Goal: Task Accomplishment & Management: Manage account settings

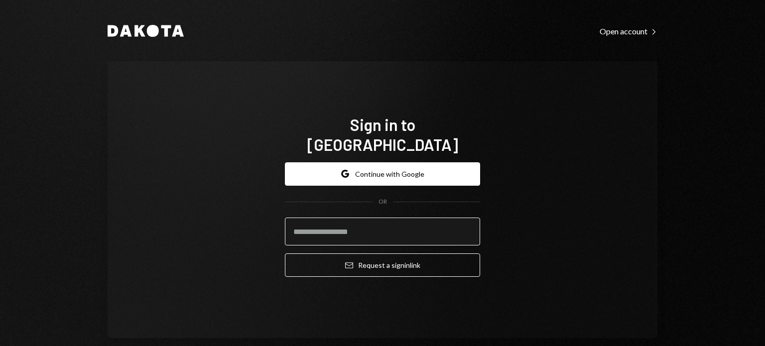
click at [332, 227] on input "email" at bounding box center [382, 232] width 195 height 28
type input "**********"
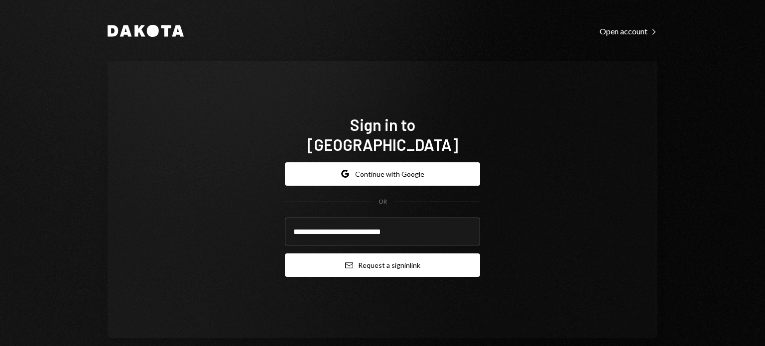
click at [345, 262] on icon "Email" at bounding box center [349, 266] width 8 height 8
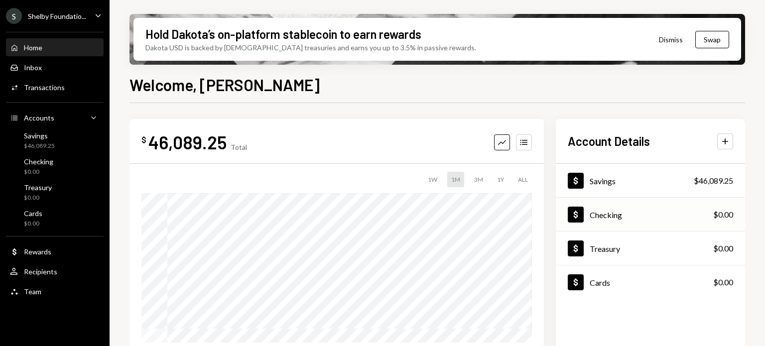
click at [609, 217] on div "Checking" at bounding box center [606, 214] width 32 height 9
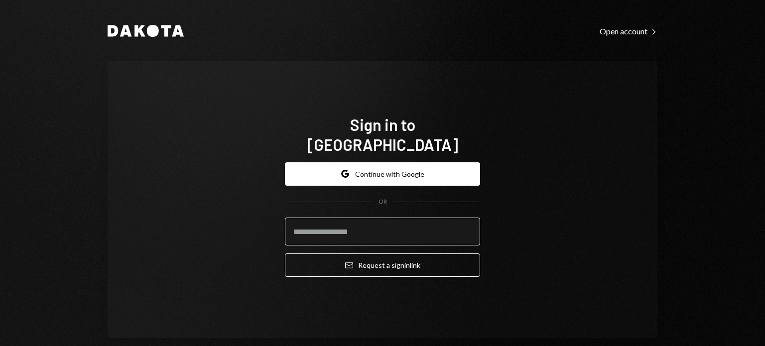
click at [333, 218] on input "email" at bounding box center [382, 232] width 195 height 28
type input "**********"
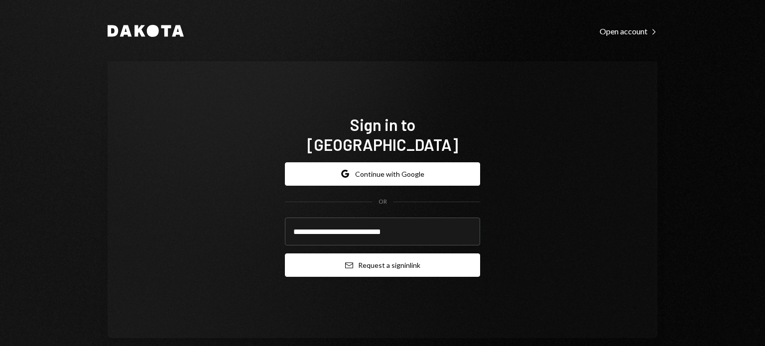
click at [321, 259] on button "Email Request a sign in link" at bounding box center [382, 265] width 195 height 23
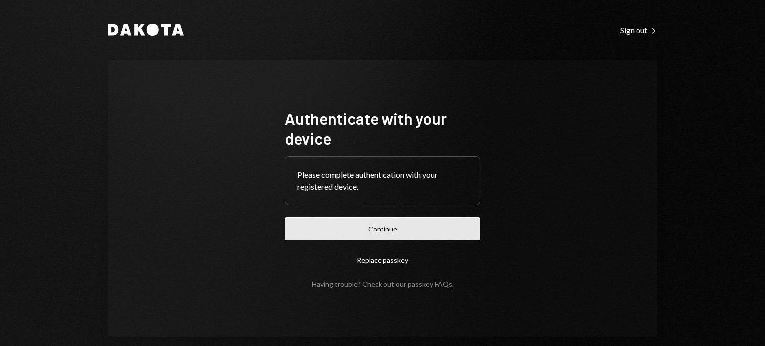
click at [351, 232] on button "Continue" at bounding box center [382, 228] width 195 height 23
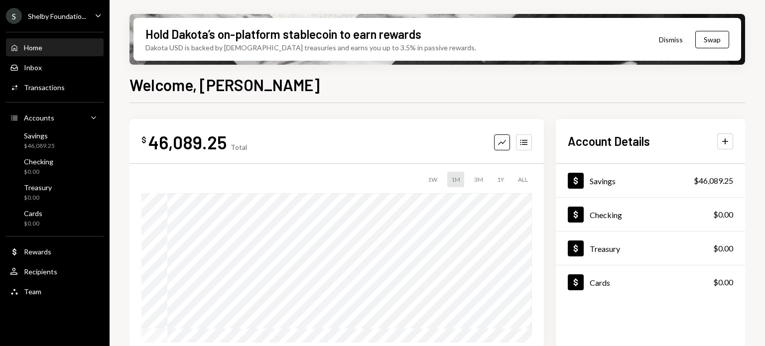
click at [85, 13] on div "S Shelby Foundatio... Caret Down" at bounding box center [55, 16] width 110 height 16
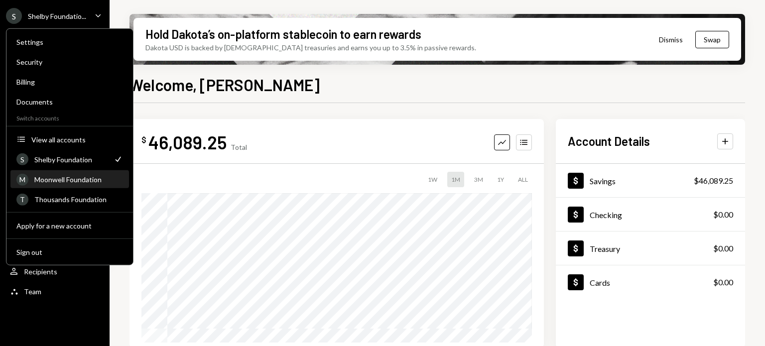
click at [59, 175] on div "Moonwell Foundation" at bounding box center [78, 179] width 89 height 8
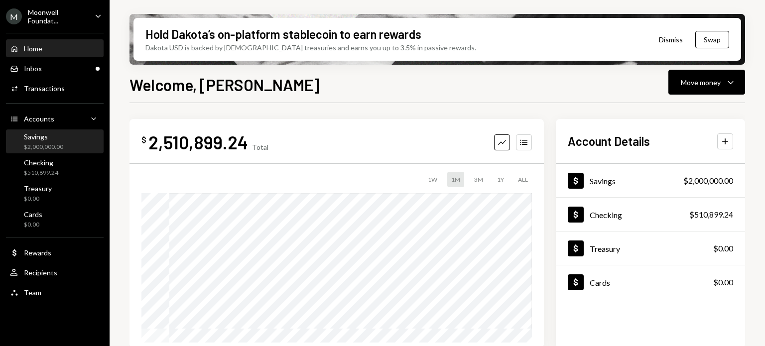
click at [48, 139] on div "Savings" at bounding box center [43, 137] width 39 height 8
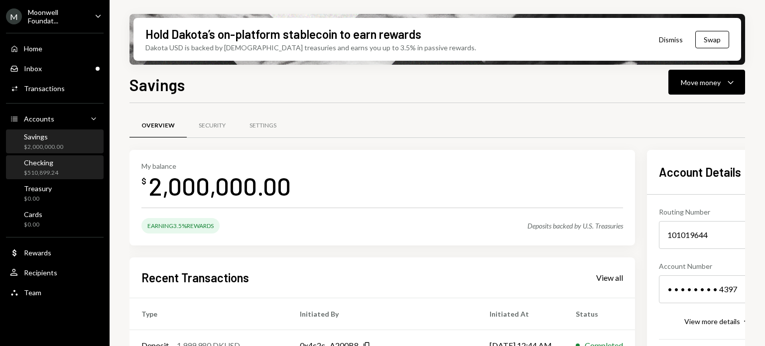
click at [53, 161] on div "Checking" at bounding box center [41, 162] width 34 height 8
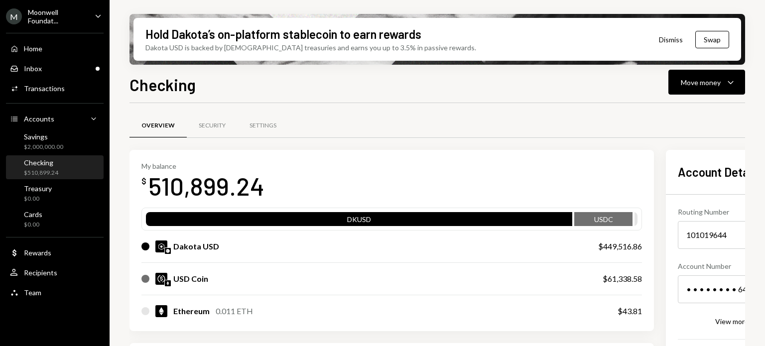
click at [68, 12] on div "Moonwell Foundat..." at bounding box center [57, 16] width 59 height 17
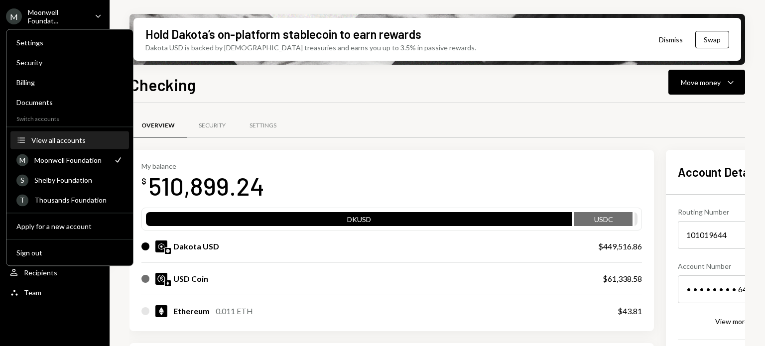
click at [50, 140] on div "View all accounts" at bounding box center [77, 140] width 92 height 8
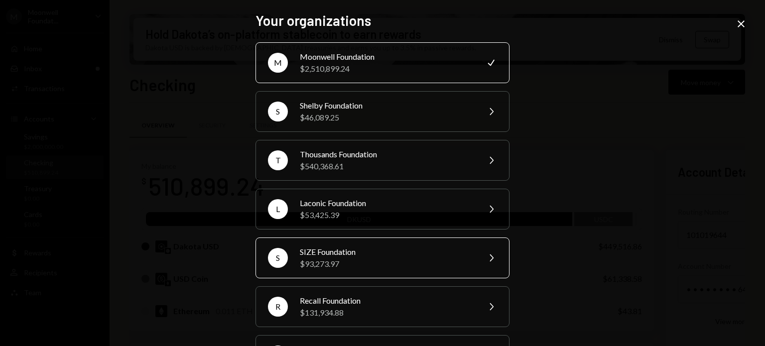
click at [331, 264] on div "$93,273.97" at bounding box center [386, 264] width 173 height 12
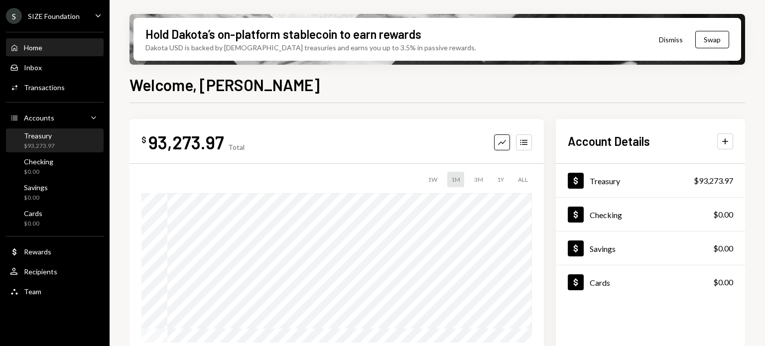
click at [40, 139] on div "Treasury" at bounding box center [39, 136] width 31 height 8
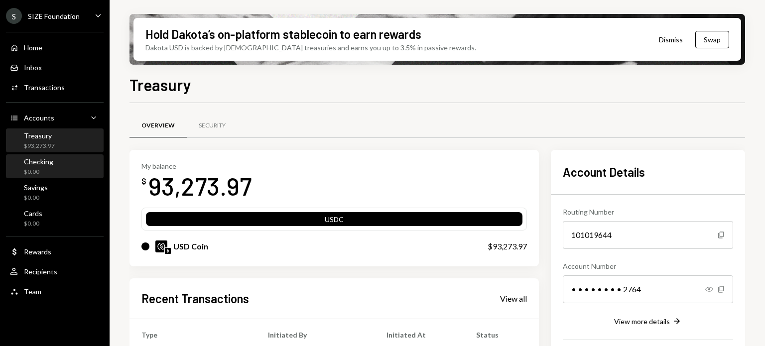
click at [57, 157] on div "Checking $0.00" at bounding box center [55, 166] width 90 height 23
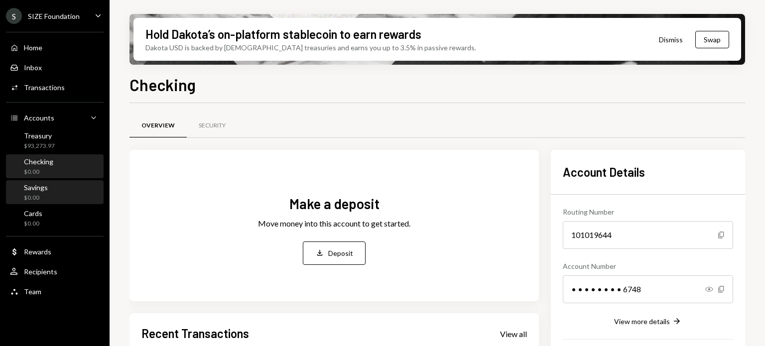
click at [27, 200] on div "$0.00" at bounding box center [36, 198] width 24 height 8
click at [59, 15] on div "SIZE Foundation" at bounding box center [54, 16] width 52 height 8
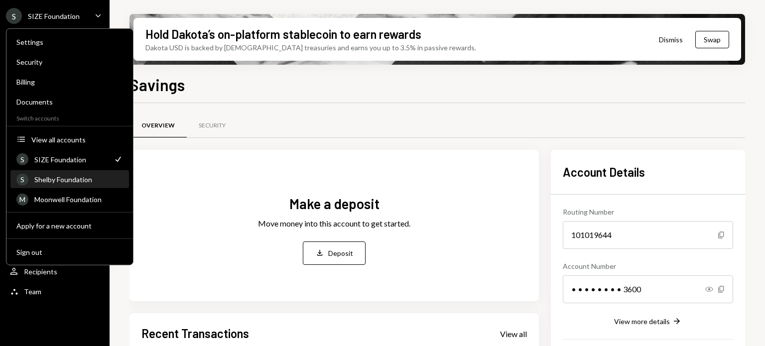
click at [59, 180] on div "Shelby Foundation" at bounding box center [78, 179] width 89 height 8
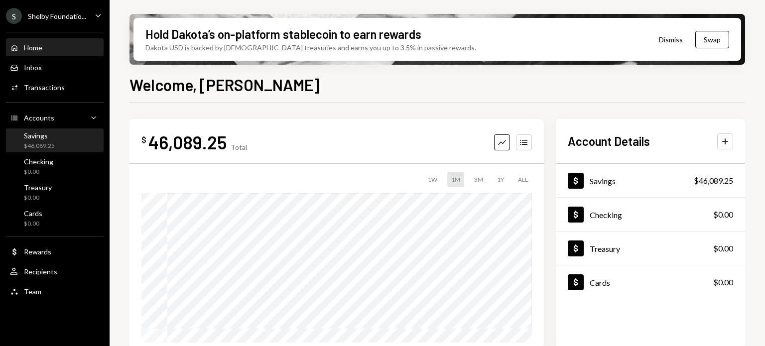
click at [54, 139] on div "Savings $46,089.25" at bounding box center [55, 141] width 90 height 19
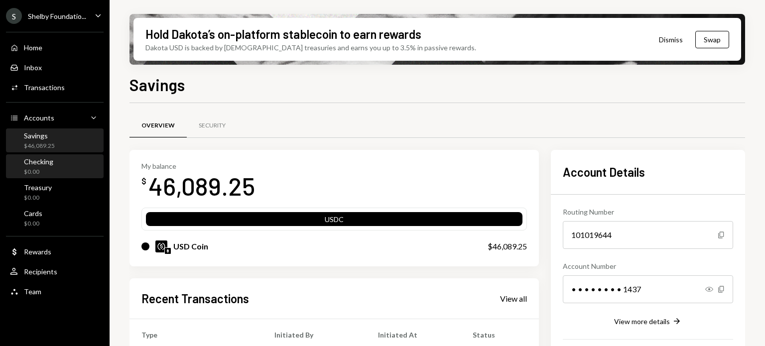
click at [30, 161] on div "Checking" at bounding box center [38, 161] width 29 height 8
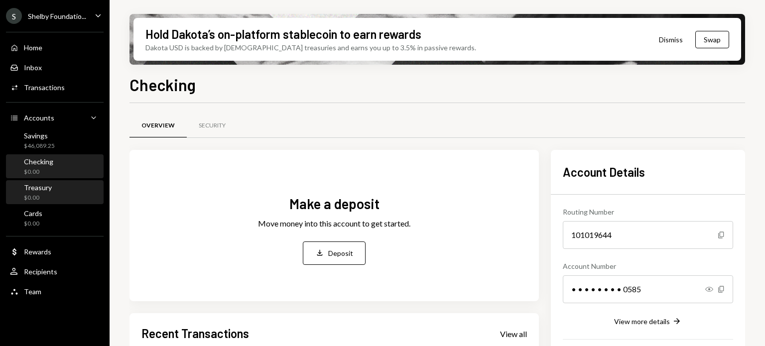
click at [43, 187] on div "Treasury" at bounding box center [38, 187] width 28 height 8
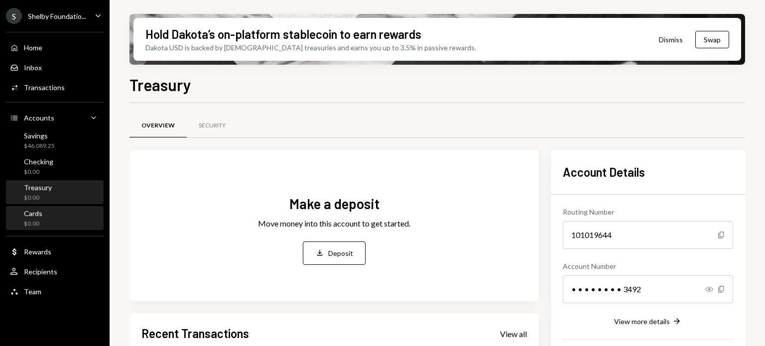
click at [41, 207] on div "Cards $0.00" at bounding box center [55, 218] width 90 height 23
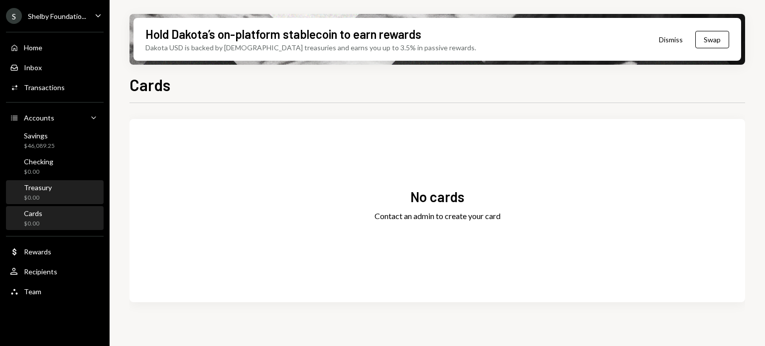
click at [30, 181] on div "Treasury $0.00" at bounding box center [55, 192] width 90 height 23
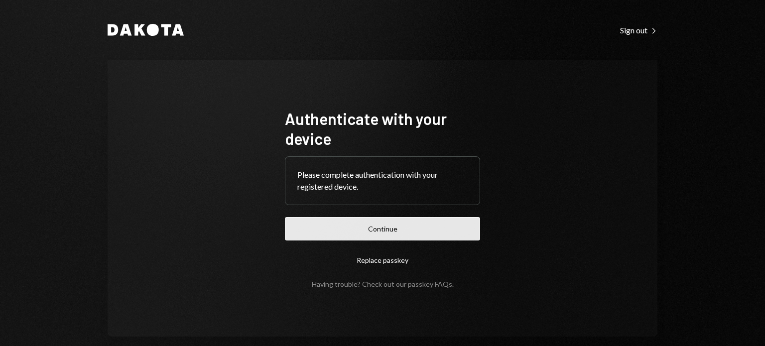
click at [452, 227] on button "Continue" at bounding box center [382, 228] width 195 height 23
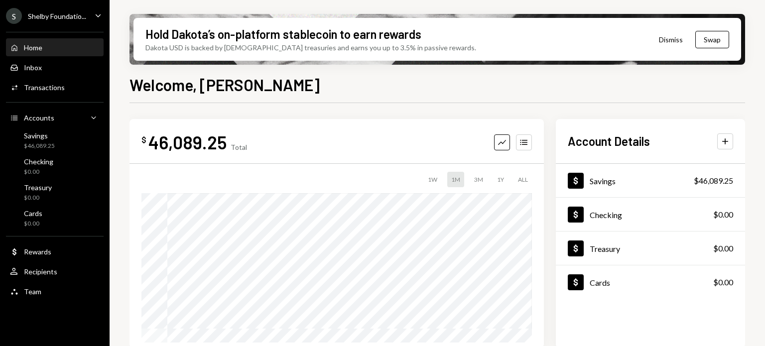
click at [94, 18] on icon "Caret Down" at bounding box center [98, 15] width 11 height 11
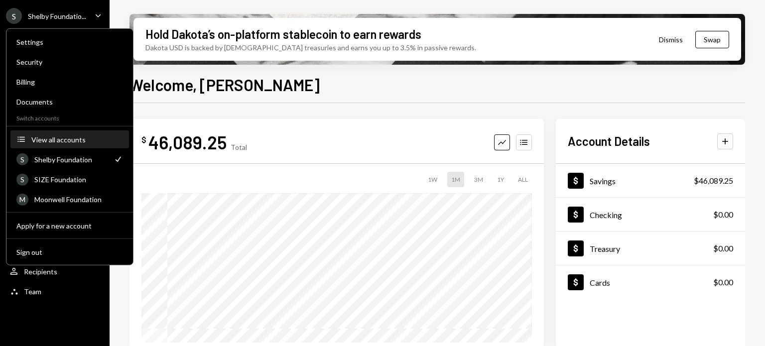
click at [62, 133] on button "Accounts View all accounts" at bounding box center [69, 140] width 119 height 18
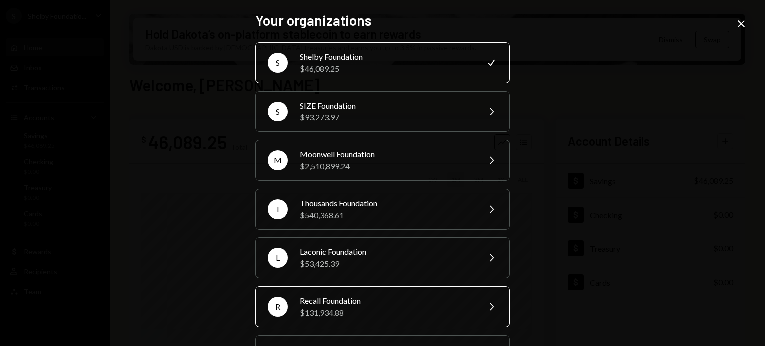
click at [369, 296] on div "Recall Foundation" at bounding box center [386, 301] width 173 height 12
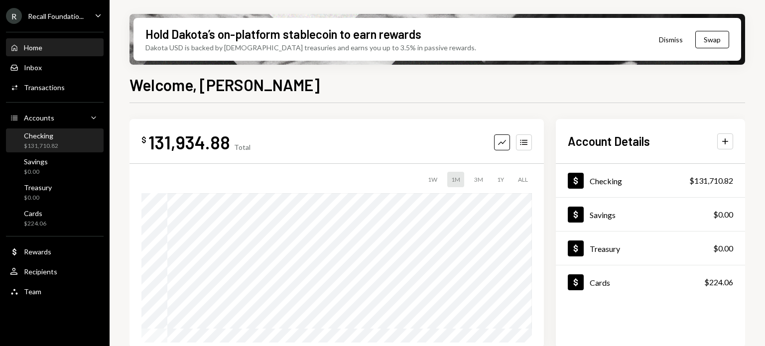
click at [33, 140] on div "Checking $131,710.82" at bounding box center [41, 141] width 34 height 19
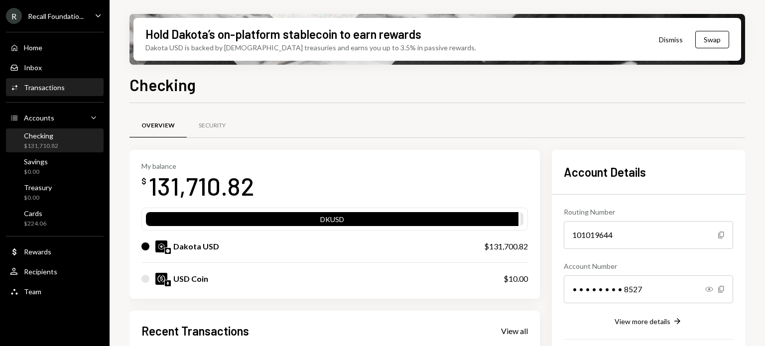
click at [62, 94] on div "Activities Transactions" at bounding box center [55, 87] width 90 height 17
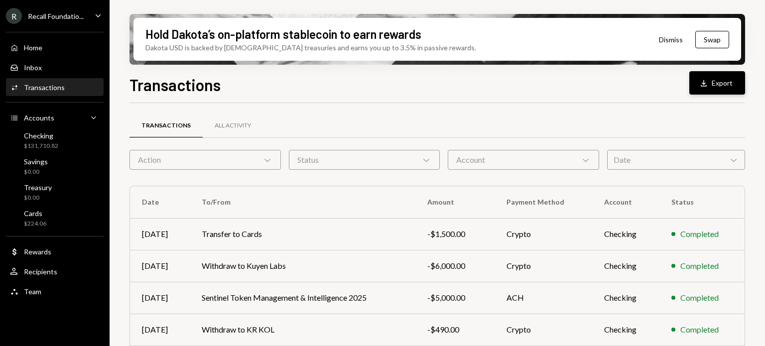
click at [702, 93] on button "Download Export" at bounding box center [717, 82] width 56 height 23
